Goal: Feedback & Contribution: Contribute content

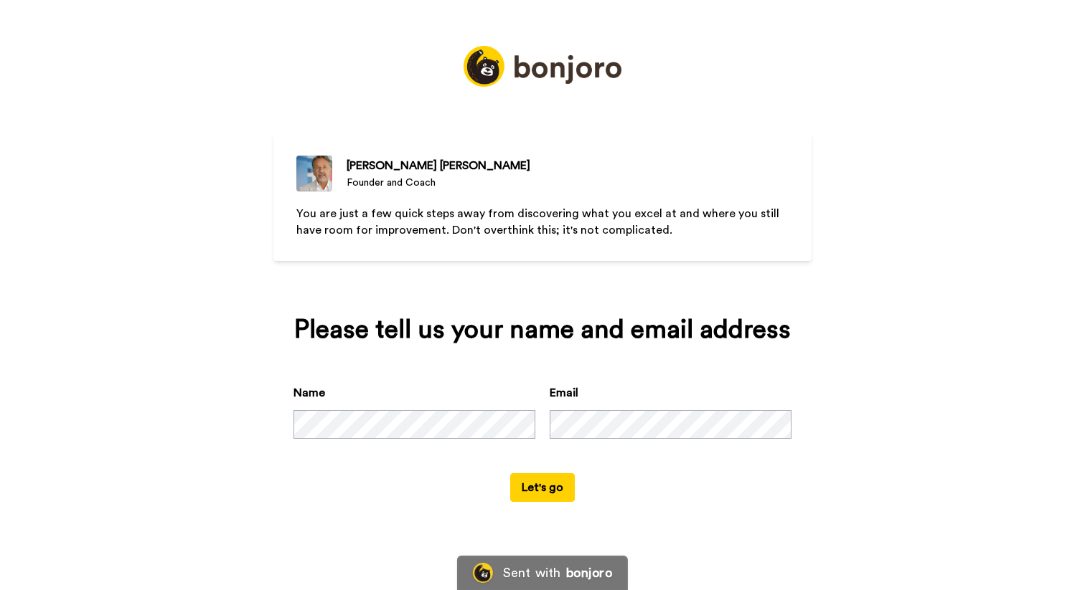
click at [542, 493] on button "Let's go" at bounding box center [542, 487] width 65 height 29
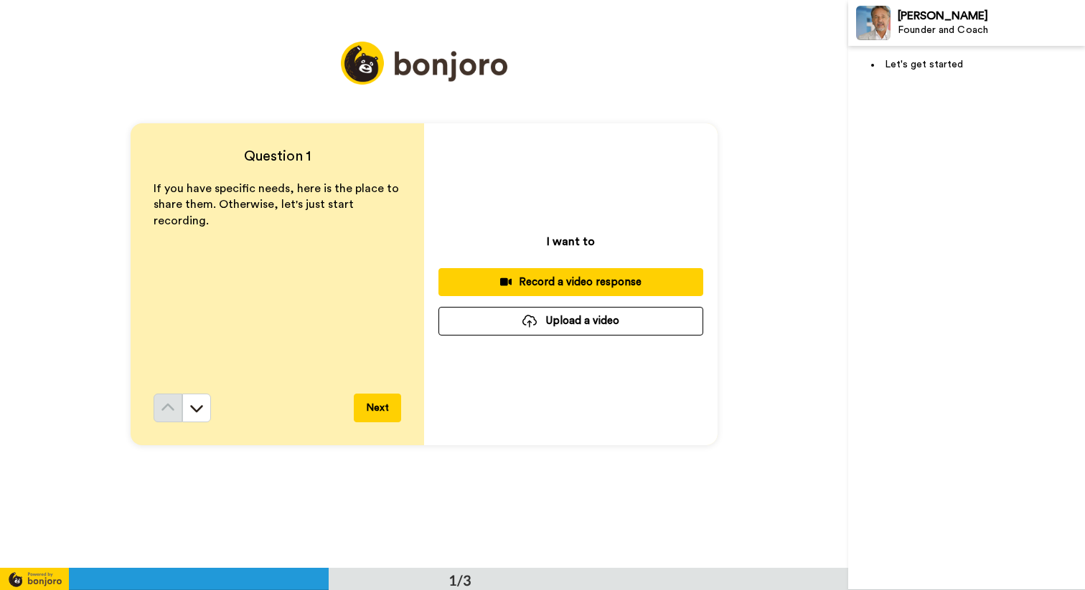
click at [500, 277] on icon at bounding box center [506, 282] width 12 height 11
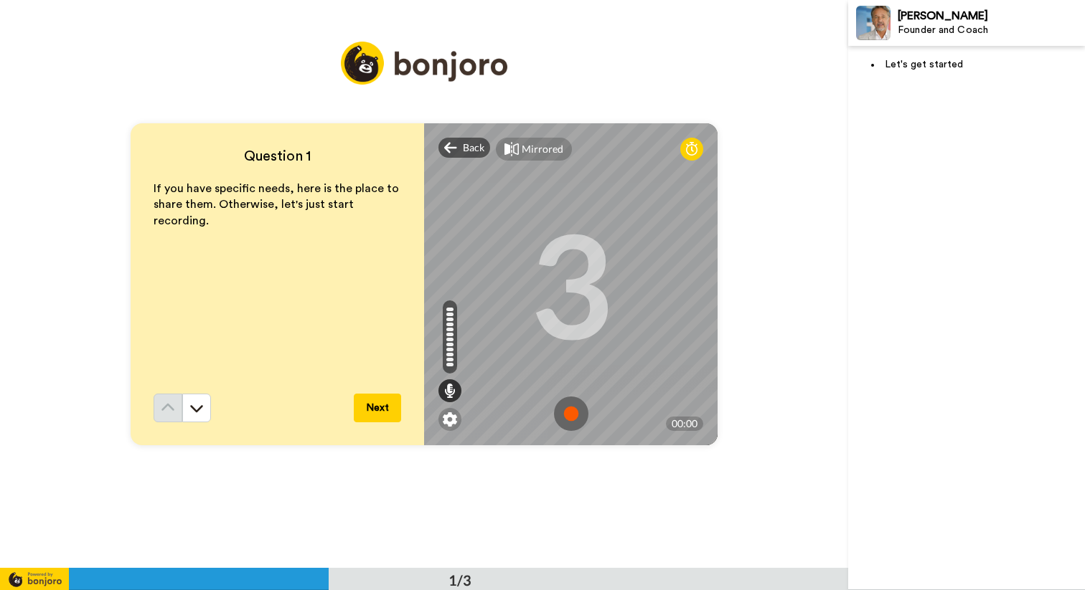
click at [379, 398] on button "Next" at bounding box center [377, 408] width 47 height 29
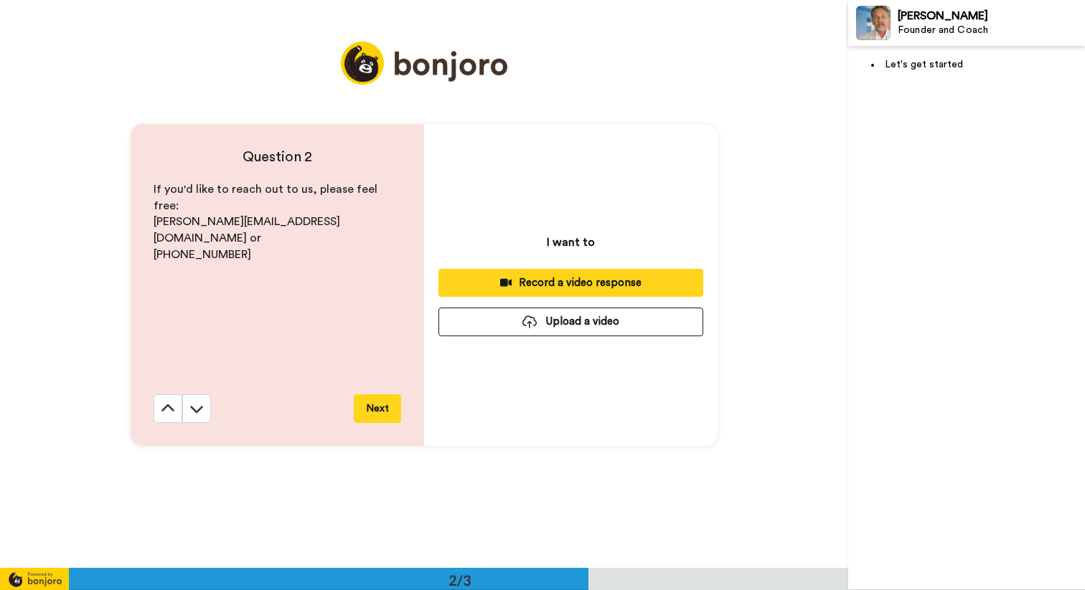
scroll to position [569, 0]
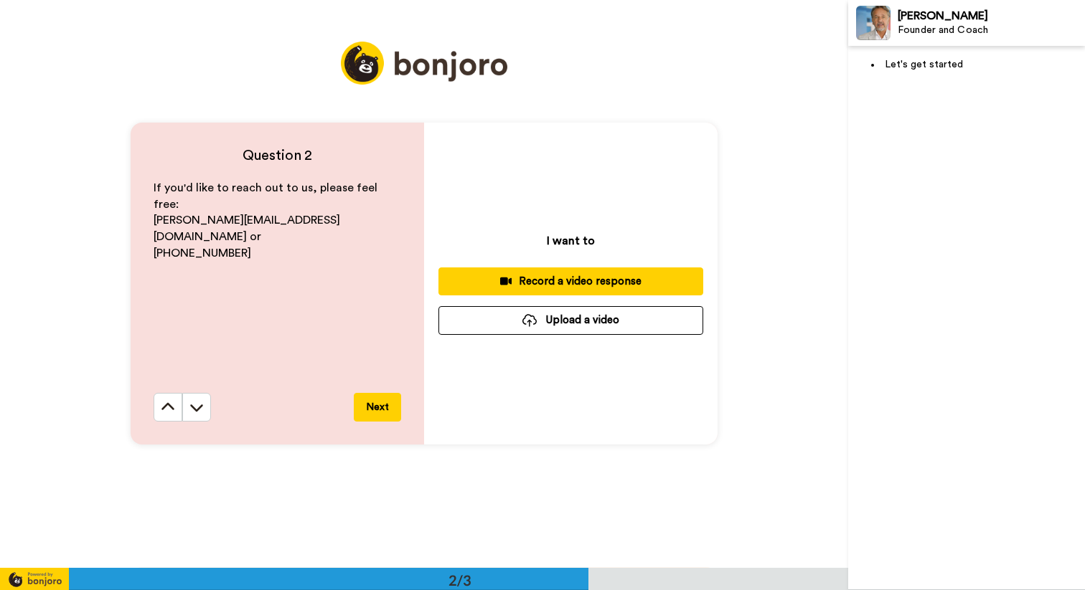
click at [379, 407] on button "Next" at bounding box center [377, 407] width 47 height 29
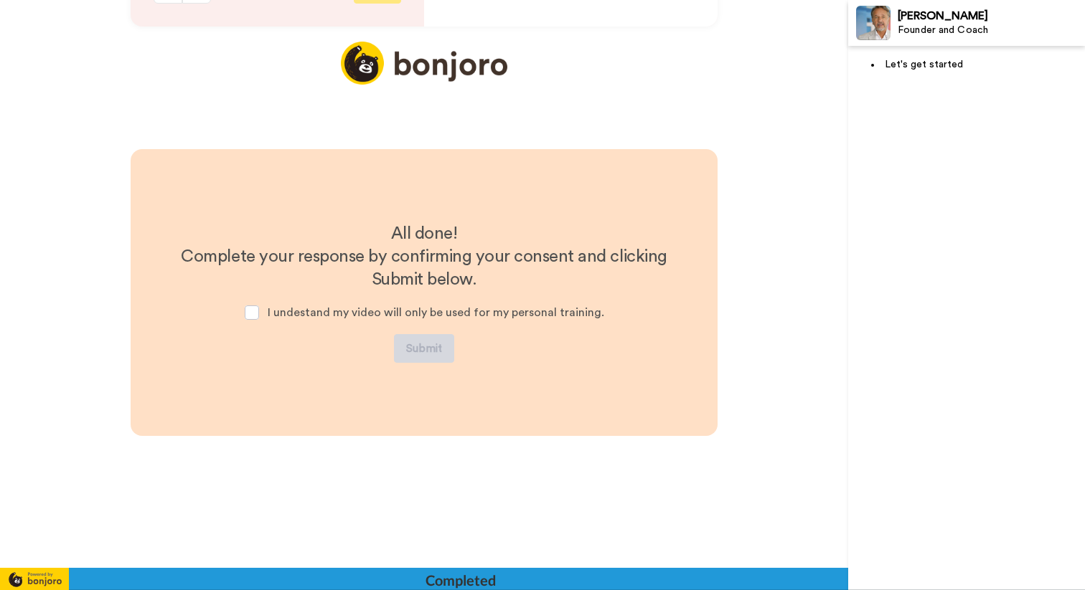
scroll to position [996, 0]
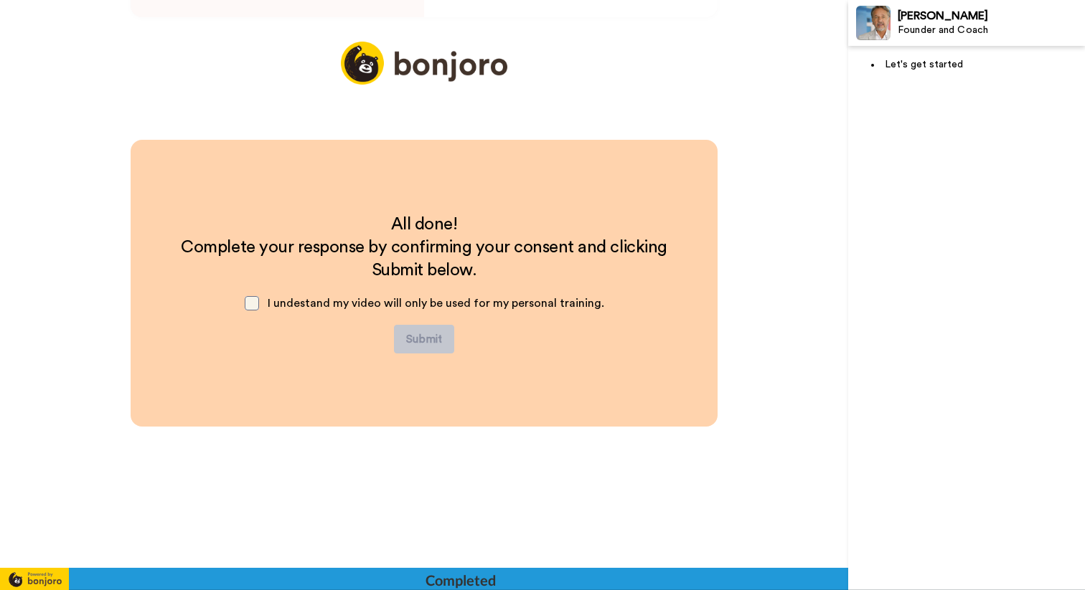
click at [250, 304] on span at bounding box center [252, 303] width 14 height 14
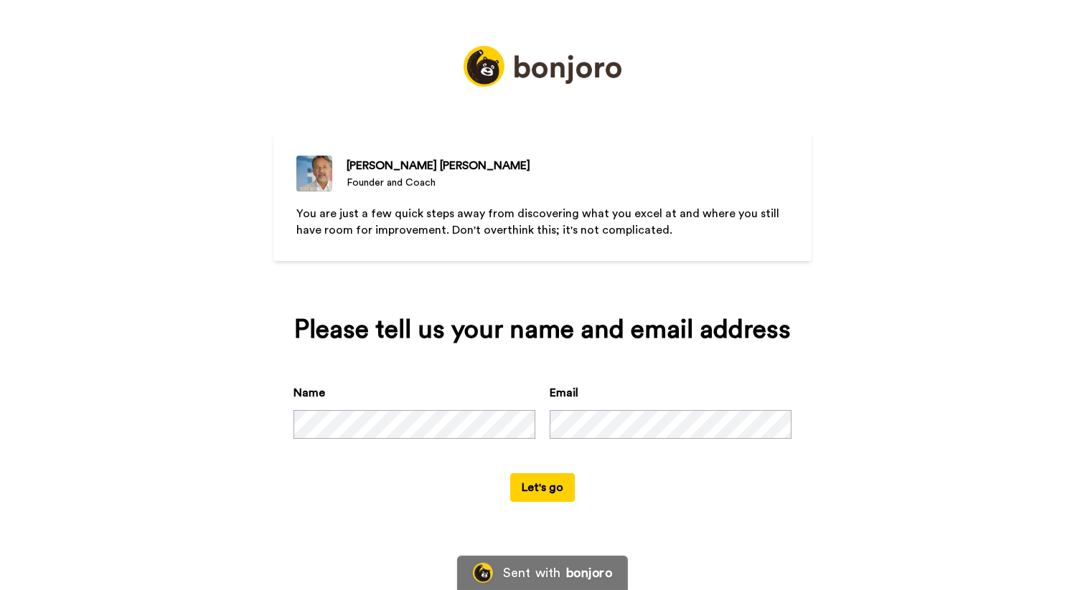
click at [357, 407] on div "Name" at bounding box center [414, 412] width 242 height 55
click at [537, 485] on button "Let's go" at bounding box center [542, 487] width 65 height 29
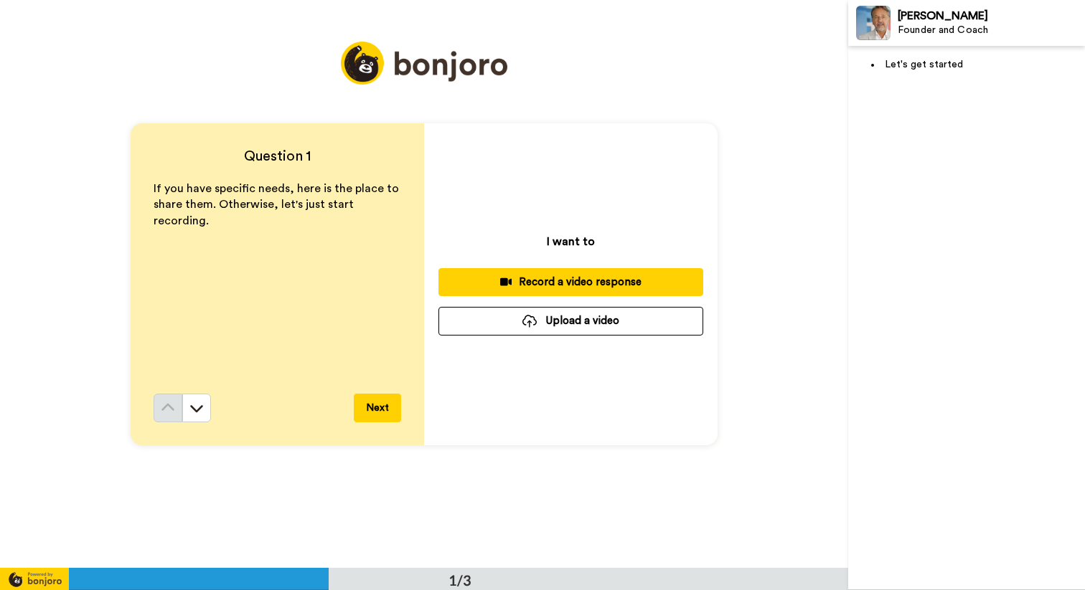
click at [529, 321] on div at bounding box center [529, 321] width 14 height 13
click at [477, 279] on div "Record a video response" at bounding box center [571, 282] width 242 height 15
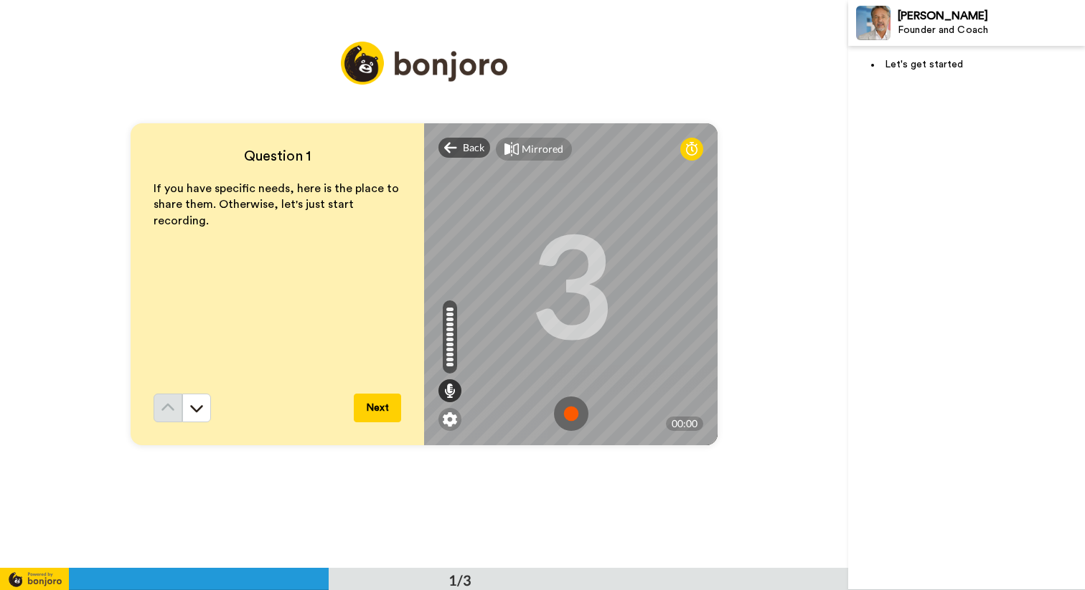
click at [557, 415] on img at bounding box center [571, 414] width 34 height 34
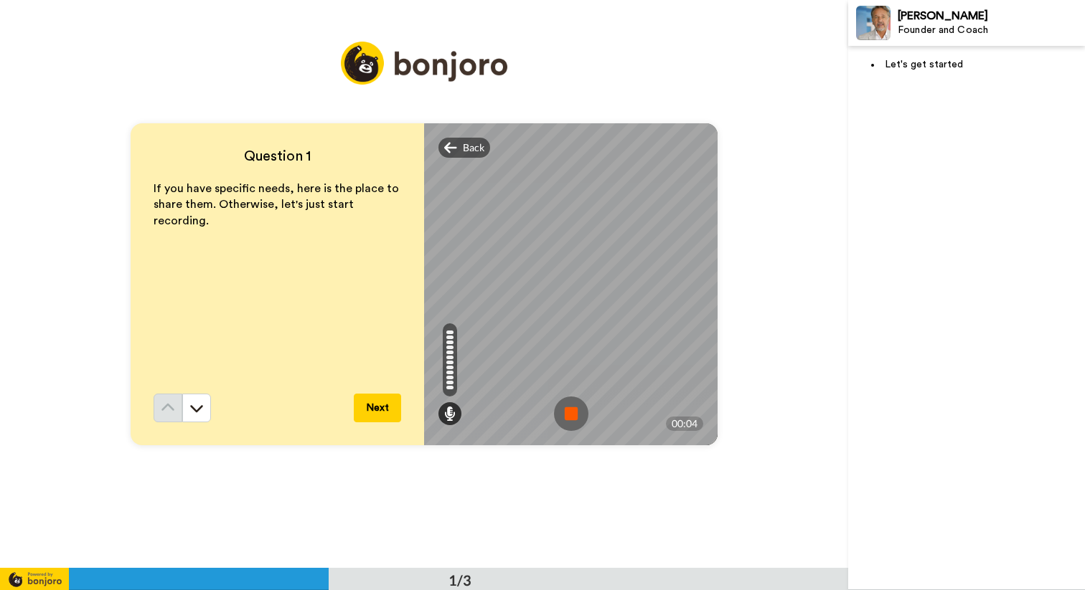
click at [559, 412] on img at bounding box center [571, 414] width 34 height 34
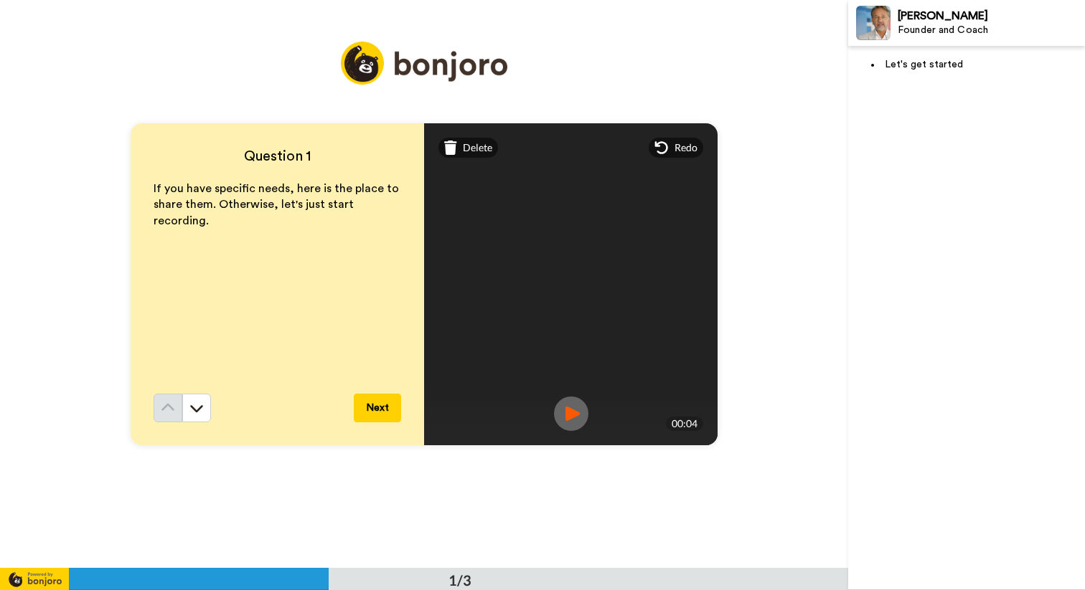
click at [364, 406] on button "Next" at bounding box center [377, 408] width 47 height 29
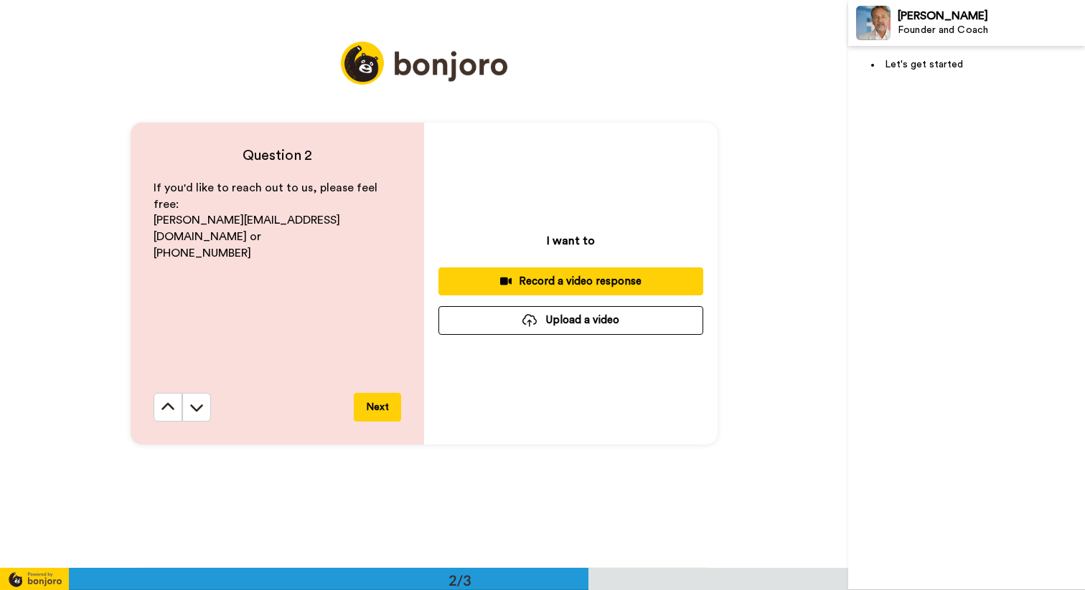
scroll to position [569, 0]
click at [368, 405] on button "Next" at bounding box center [377, 407] width 47 height 29
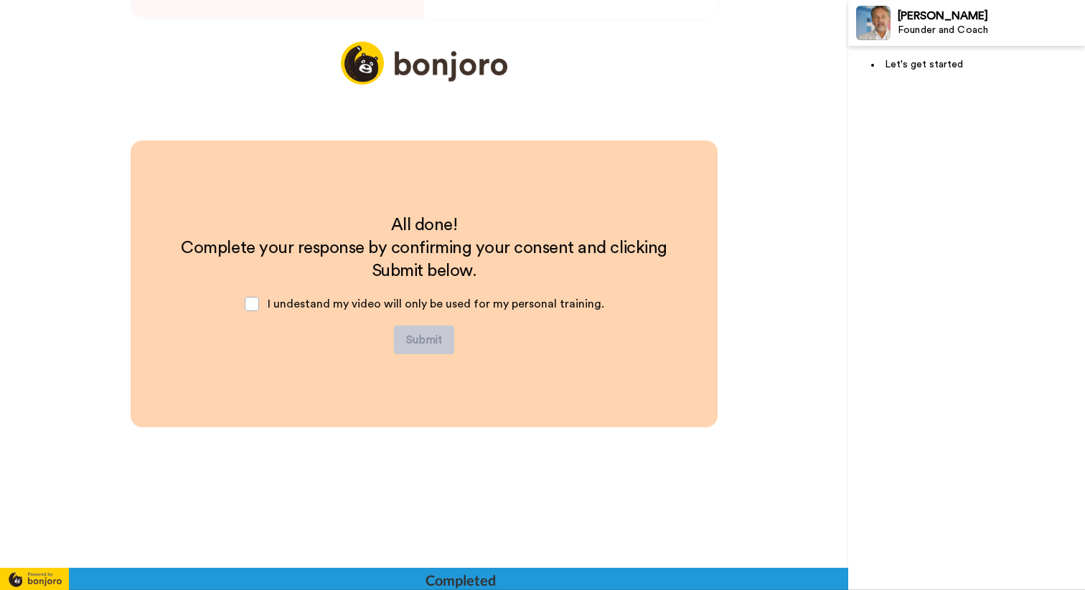
scroll to position [996, 0]
click at [255, 305] on span at bounding box center [252, 303] width 14 height 14
click at [423, 339] on button "Submit" at bounding box center [424, 339] width 60 height 29
